Goal: Transaction & Acquisition: Purchase product/service

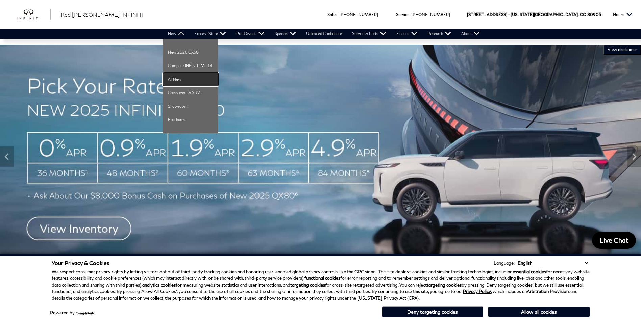
click at [186, 76] on link "All New" at bounding box center [190, 80] width 55 height 14
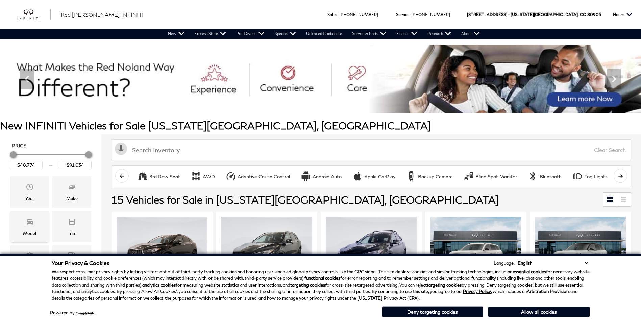
click at [32, 230] on div "Model" at bounding box center [29, 233] width 13 height 7
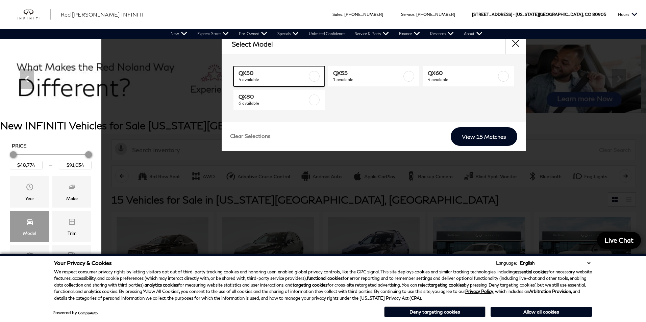
click at [288, 72] on span "QX50" at bounding box center [272, 73] width 69 height 7
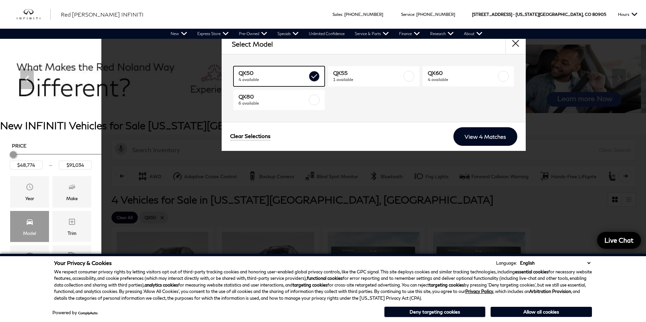
type input "$50,624"
type input "$51,024"
checkbox input "true"
drag, startPoint x: 496, startPoint y: 142, endPoint x: 494, endPoint y: 138, distance: 3.9
click at [495, 142] on link "View 4 Matches" at bounding box center [485, 136] width 64 height 19
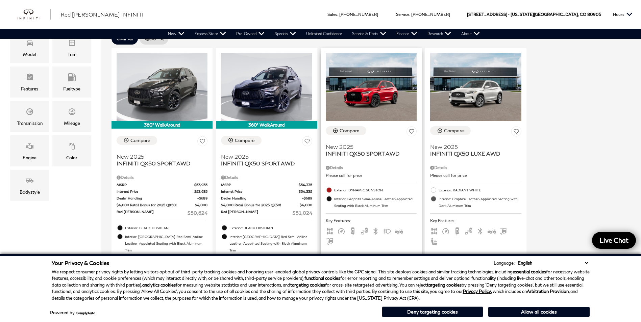
scroll to position [169, 0]
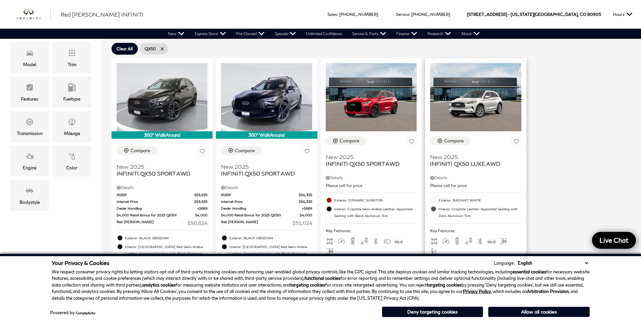
click at [525, 310] on button "Allow all cookies" at bounding box center [538, 312] width 101 height 10
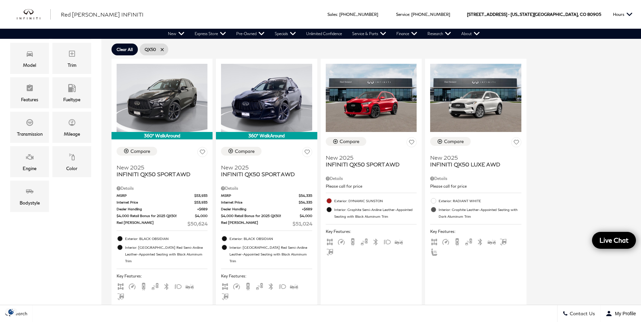
scroll to position [0, 0]
